Goal: Information Seeking & Learning: Compare options

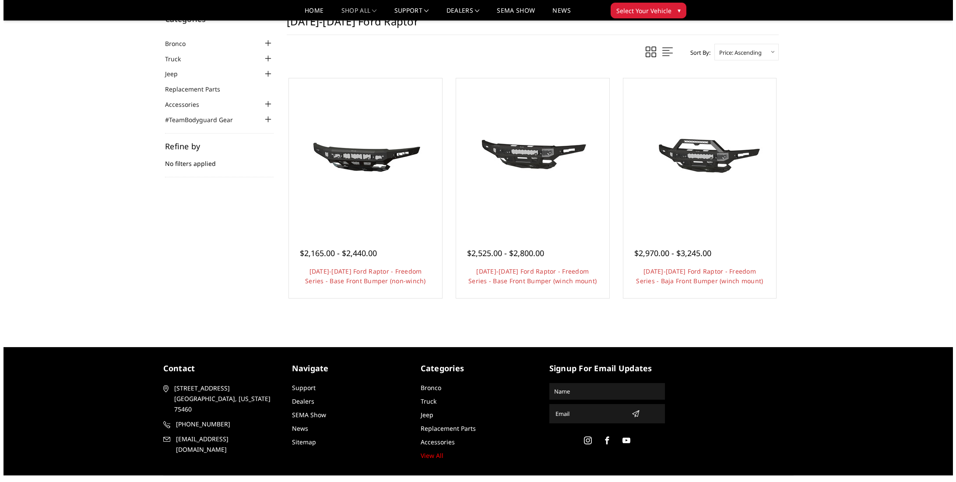
scroll to position [32, 0]
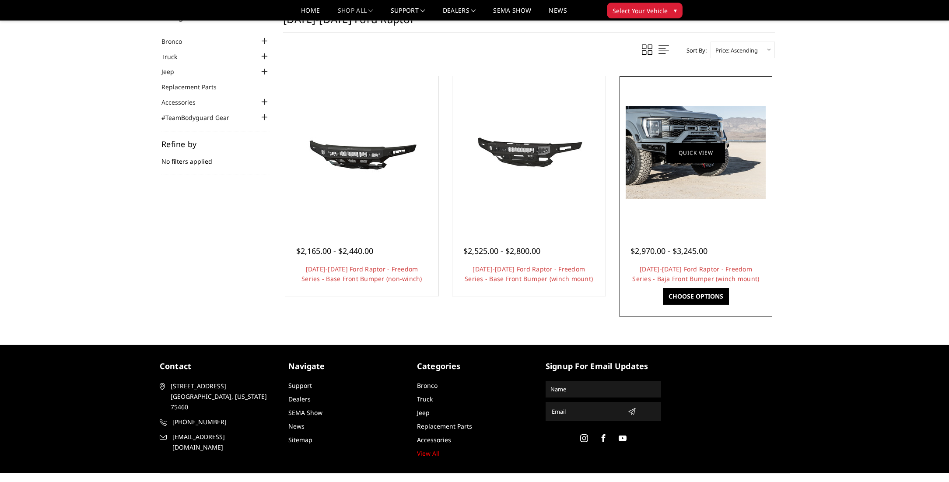
click at [690, 153] on link "Quick view" at bounding box center [696, 152] width 59 height 21
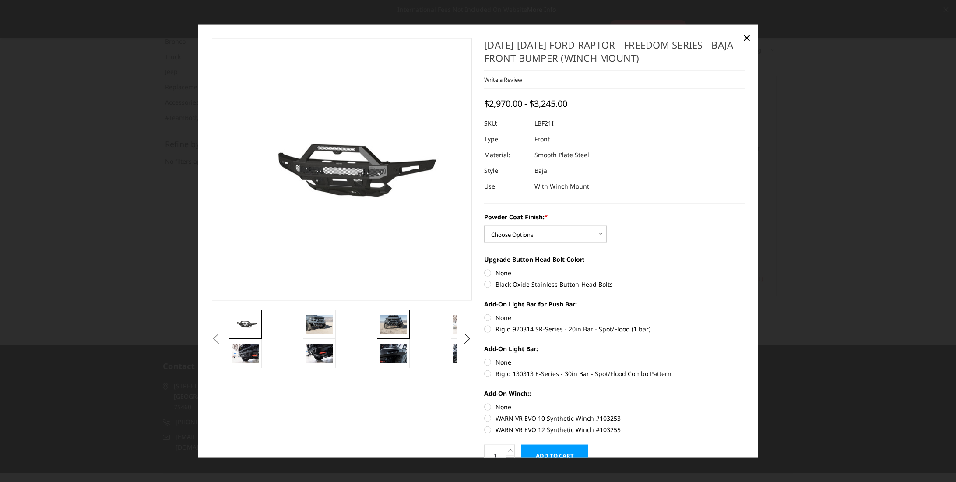
click at [398, 326] on img at bounding box center [393, 324] width 28 height 18
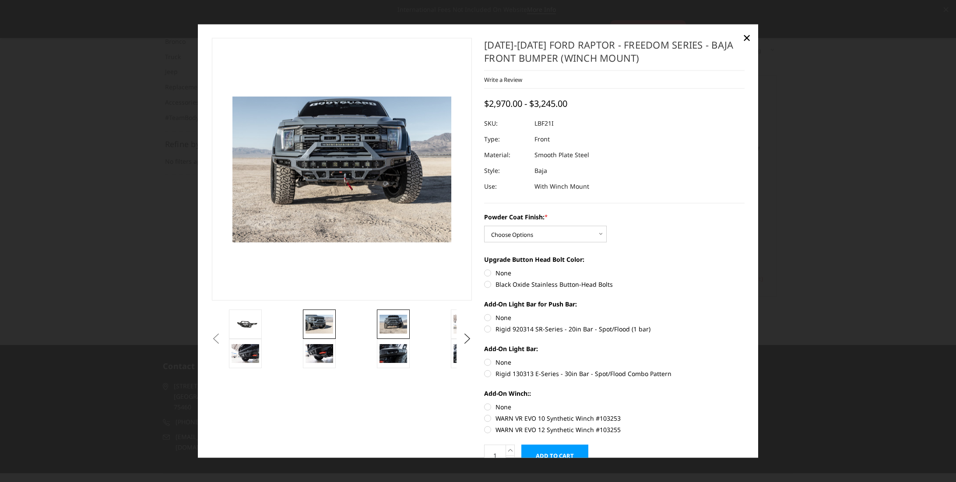
click at [325, 322] on img at bounding box center [319, 324] width 28 height 18
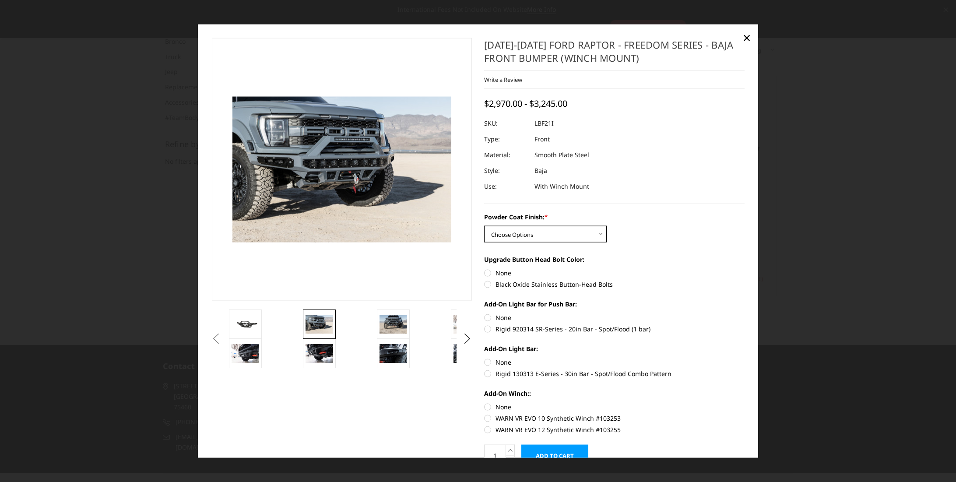
select select "2766"
click at [314, 347] on img at bounding box center [319, 353] width 28 height 18
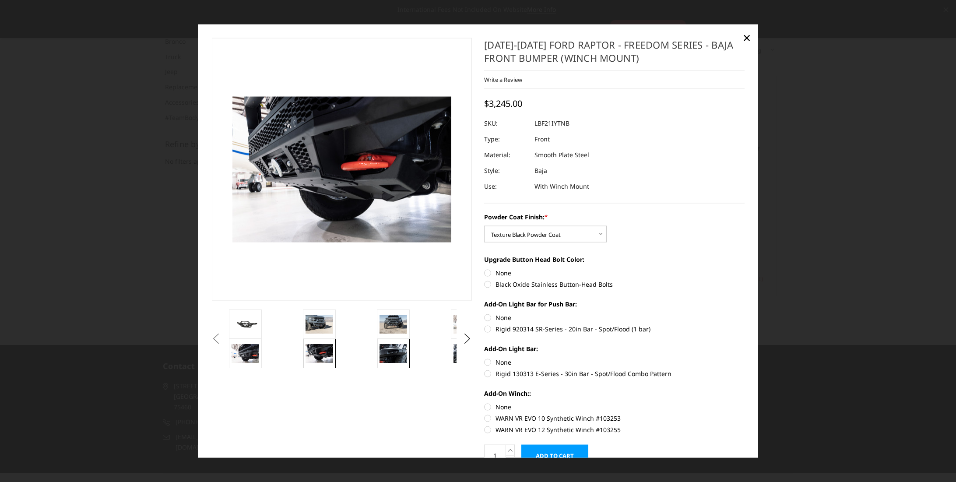
click at [391, 350] on img at bounding box center [393, 353] width 28 height 18
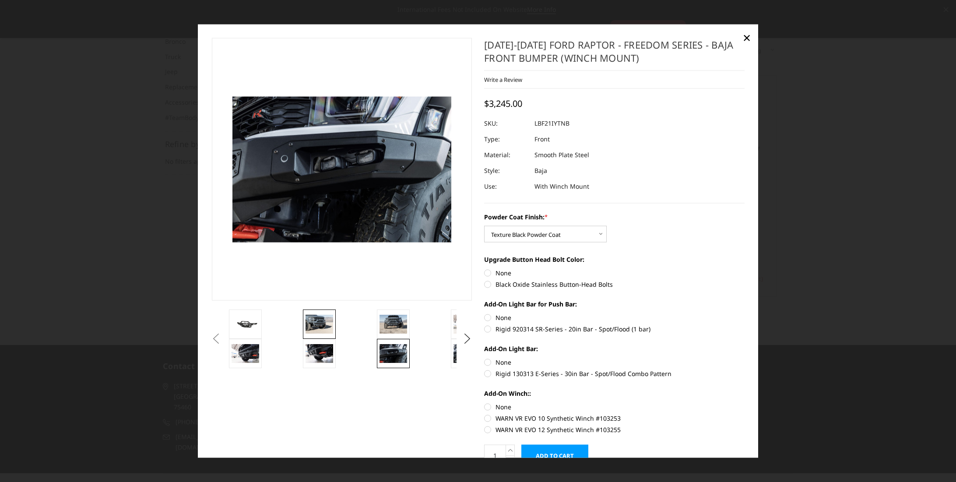
click at [320, 325] on img at bounding box center [319, 324] width 28 height 18
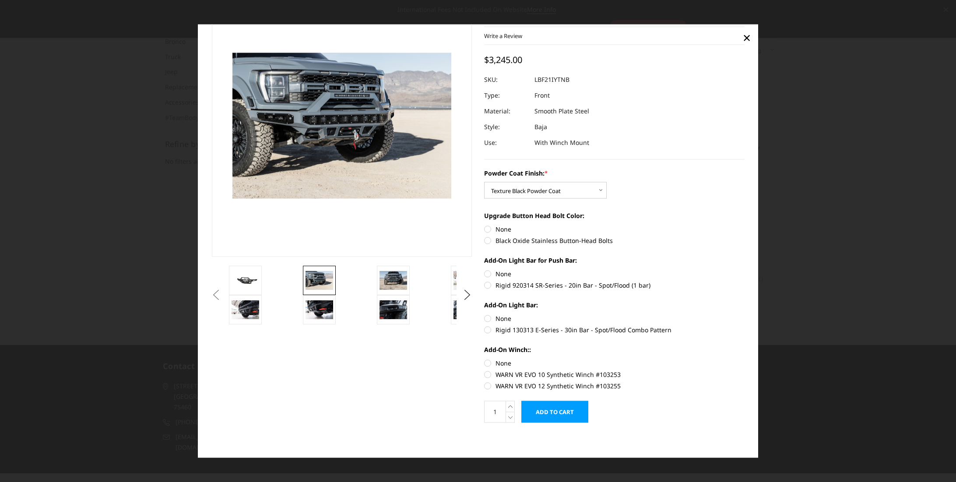
scroll to position [44, 0]
click at [486, 239] on label "Black Oxide Stainless Button-Head Bolts" at bounding box center [614, 239] width 260 height 9
click at [744, 225] on input "Black Oxide Stainless Button-Head Bolts" at bounding box center [744, 224] width 0 height 0
radio input "true"
click at [486, 284] on label "Rigid 920314 SR-Series - 20in Bar - Spot/Flood (1 bar)" at bounding box center [614, 284] width 260 height 9
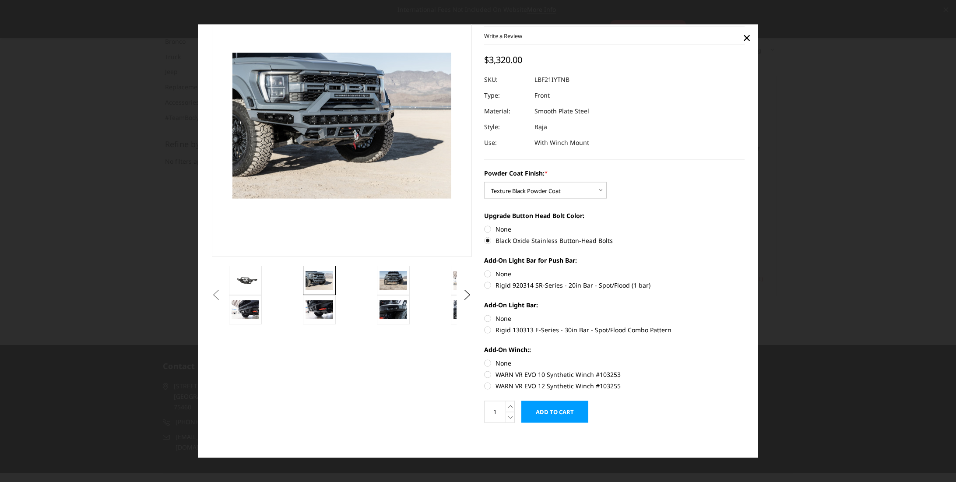
click at [744, 269] on input "Rigid 920314 SR-Series - 20in Bar - Spot/Flood (1 bar)" at bounding box center [744, 269] width 0 height 0
radio input "true"
click at [484, 330] on label "Rigid 130313 E-Series - 30in Bar - Spot/Flood Combo Pattern" at bounding box center [614, 329] width 260 height 9
click at [744, 314] on input "Rigid 130313 E-Series - 30in Bar - Spot/Flood Combo Pattern" at bounding box center [744, 313] width 0 height 0
radio input "true"
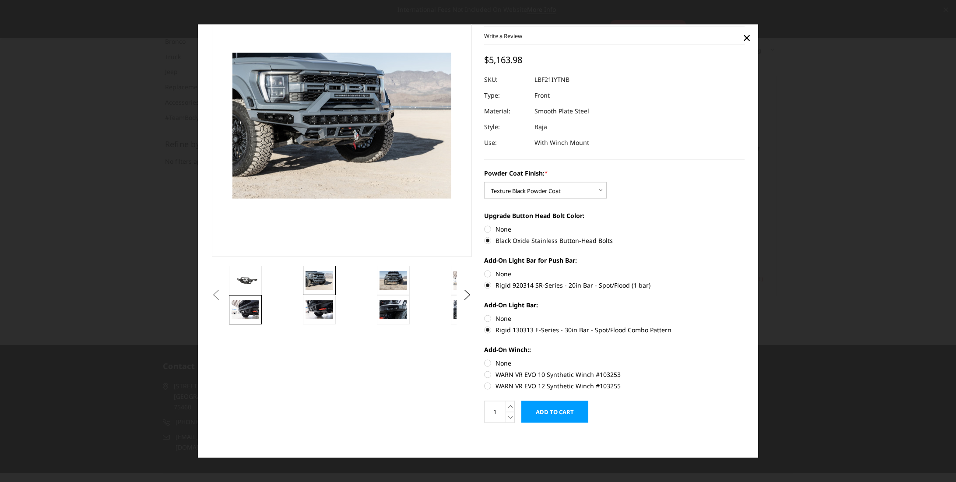
click at [246, 308] on img at bounding box center [246, 309] width 28 height 18
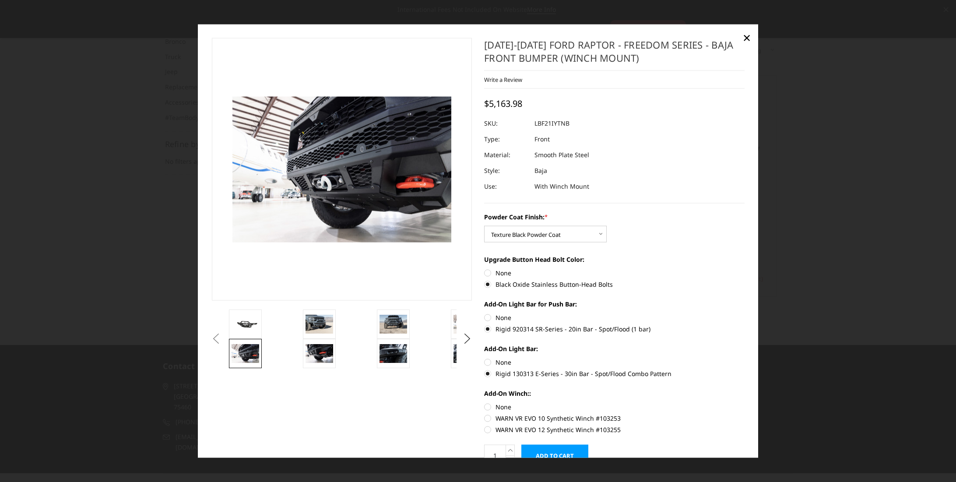
scroll to position [0, 0]
click at [393, 321] on img at bounding box center [393, 324] width 28 height 18
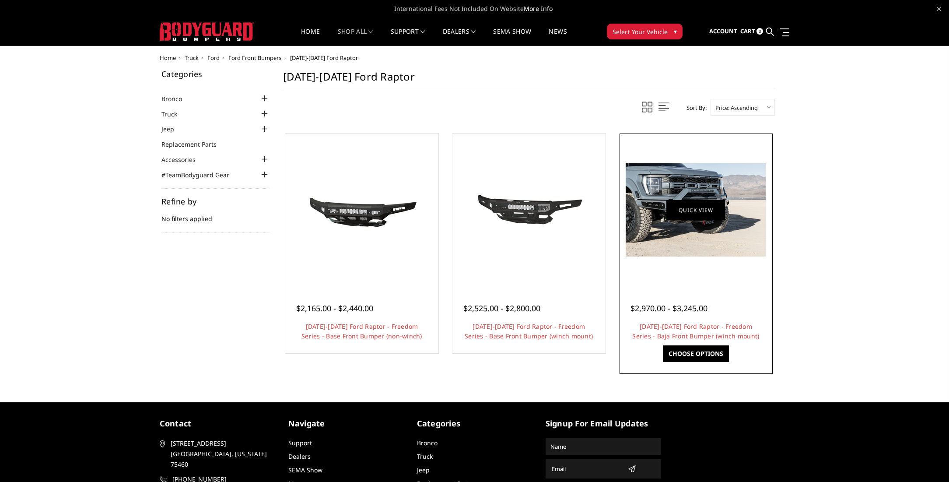
click at [696, 219] on link "Quick view" at bounding box center [696, 210] width 59 height 21
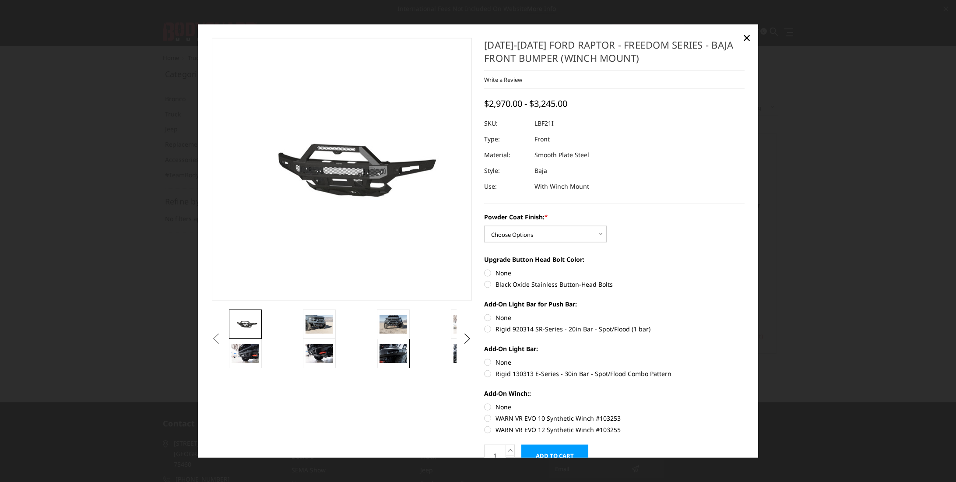
click at [390, 355] on img at bounding box center [393, 353] width 28 height 18
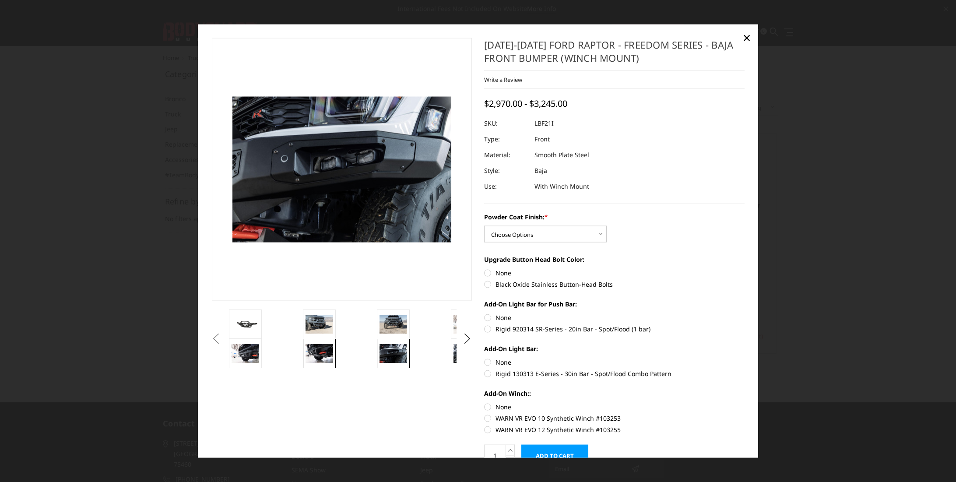
click at [316, 354] on img at bounding box center [319, 353] width 28 height 18
